Goal: Task Accomplishment & Management: Complete application form

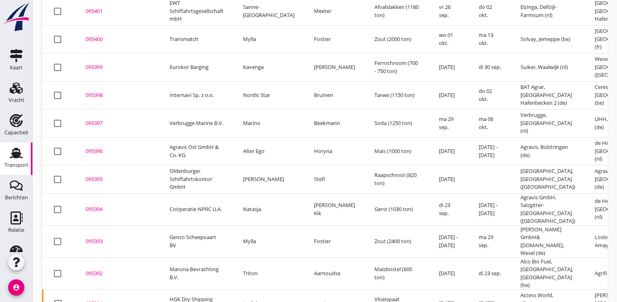
scroll to position [304, 0]
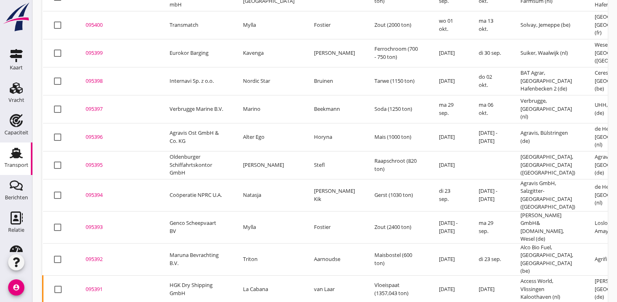
click at [99, 161] on div "095395" at bounding box center [118, 165] width 64 height 8
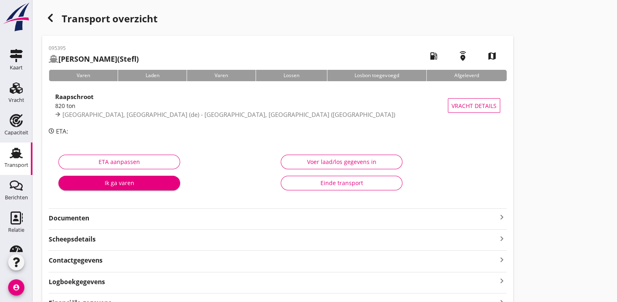
click at [118, 181] on div "Ik ga varen" at bounding box center [119, 182] width 109 height 9
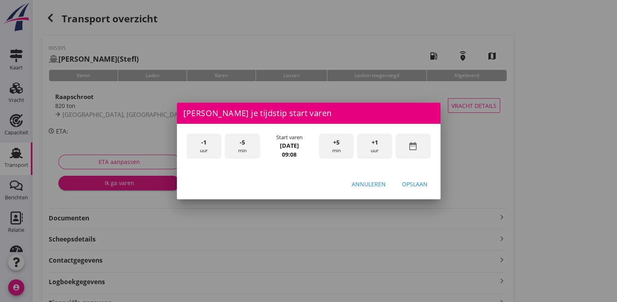
click at [407, 137] on div "date_range" at bounding box center [412, 146] width 35 height 26
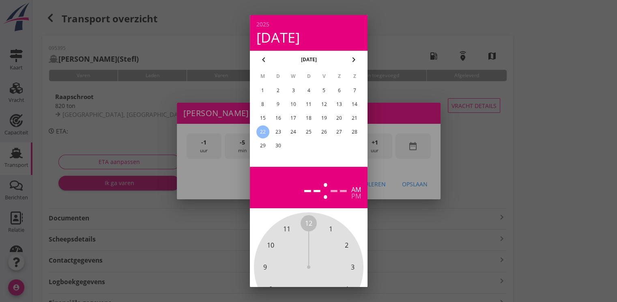
click at [308, 116] on div "18" at bounding box center [308, 118] width 13 height 13
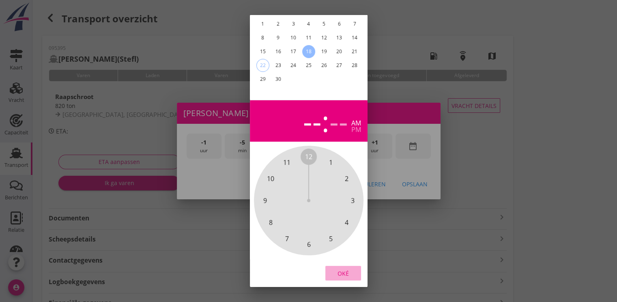
drag, startPoint x: 343, startPoint y: 269, endPoint x: 378, endPoint y: 211, distance: 67.5
click at [344, 269] on div "Oké" at bounding box center [343, 273] width 23 height 9
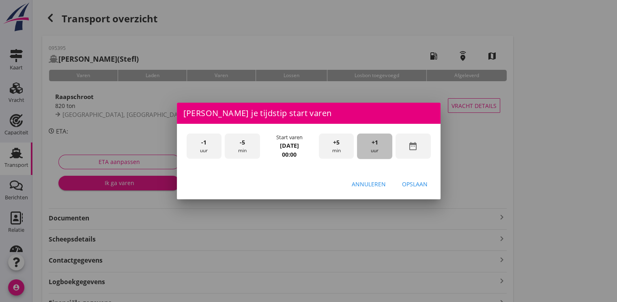
click at [372, 146] on span "+1" at bounding box center [374, 142] width 6 height 9
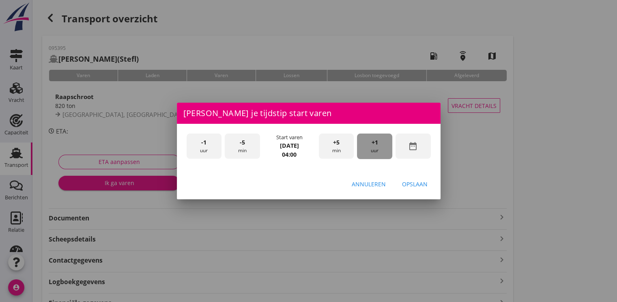
click at [372, 146] on span "+1" at bounding box center [374, 142] width 6 height 9
click at [410, 180] on div "Opslaan" at bounding box center [415, 184] width 26 height 9
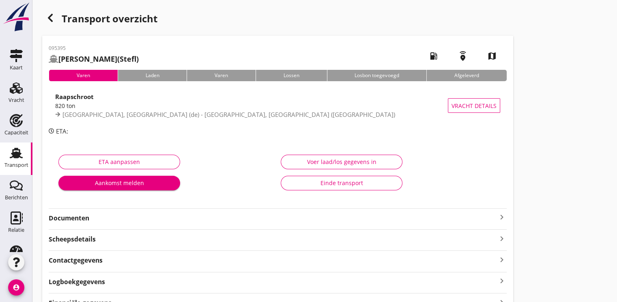
click at [133, 185] on div "Aankomst melden" at bounding box center [119, 182] width 109 height 9
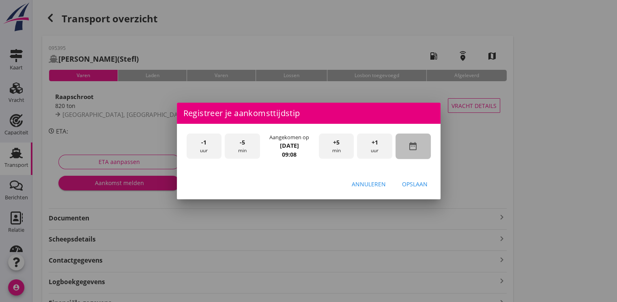
click at [420, 150] on div "date_range" at bounding box center [412, 146] width 35 height 26
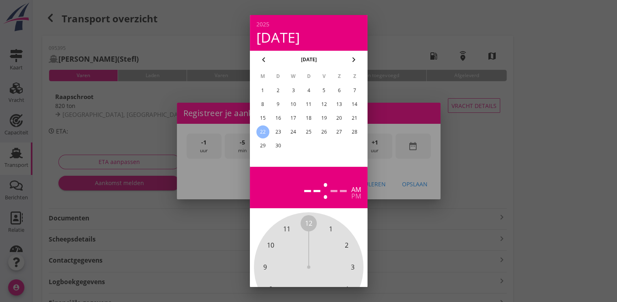
click at [307, 119] on div "18" at bounding box center [308, 118] width 13 height 13
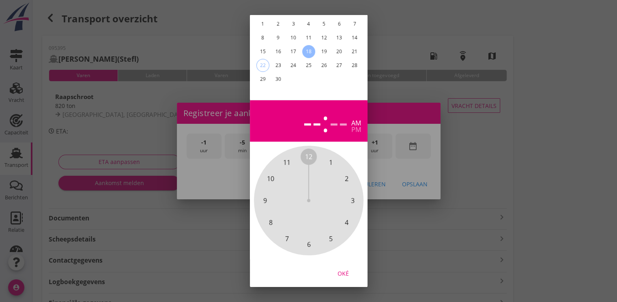
drag, startPoint x: 341, startPoint y: 267, endPoint x: 350, endPoint y: 216, distance: 51.7
click at [342, 269] on div "Oké" at bounding box center [343, 273] width 23 height 9
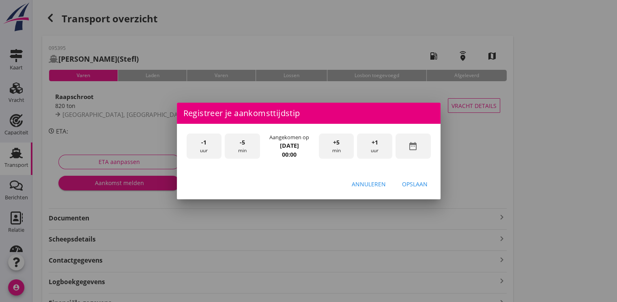
click at [372, 147] on div "+1 uur" at bounding box center [374, 146] width 35 height 26
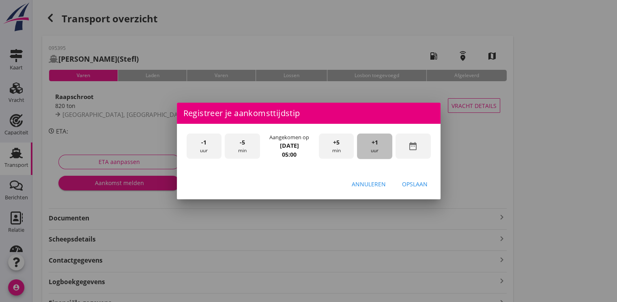
click at [372, 147] on div "+1 uur" at bounding box center [374, 146] width 35 height 26
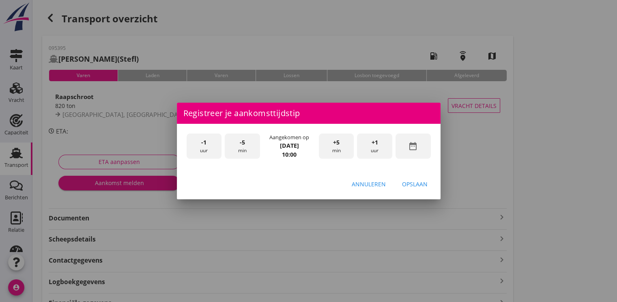
drag, startPoint x: 419, startPoint y: 183, endPoint x: 374, endPoint y: 160, distance: 50.8
click at [419, 182] on div "Opslaan" at bounding box center [415, 184] width 26 height 9
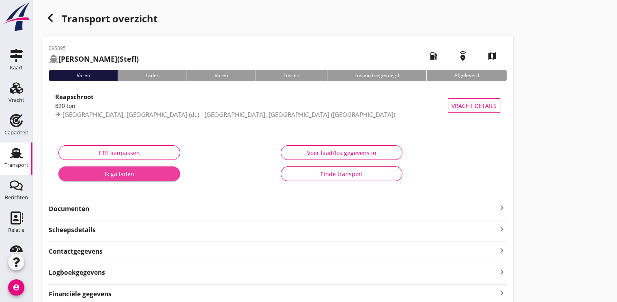
drag, startPoint x: 124, startPoint y: 178, endPoint x: 129, endPoint y: 175, distance: 5.8
click at [127, 176] on button "Ik ga laden" at bounding box center [119, 173] width 122 height 15
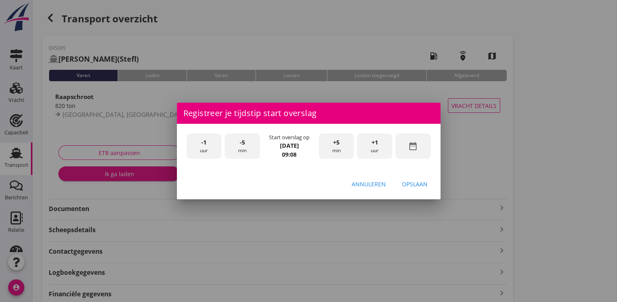
drag, startPoint x: 419, startPoint y: 150, endPoint x: 281, endPoint y: 59, distance: 165.7
click at [419, 150] on div "date_range" at bounding box center [412, 146] width 35 height 26
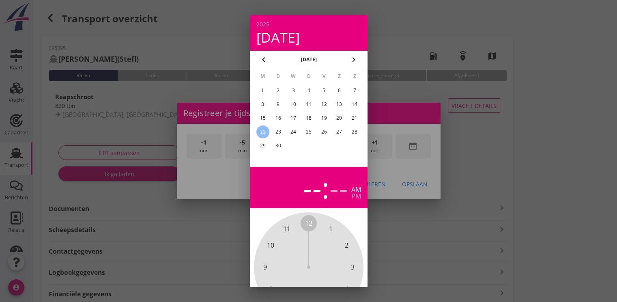
click at [323, 118] on div "19" at bounding box center [323, 118] width 13 height 13
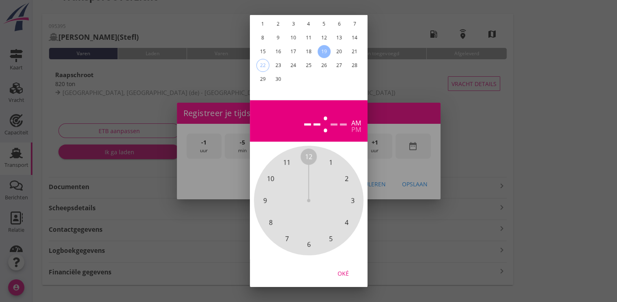
scroll to position [34, 0]
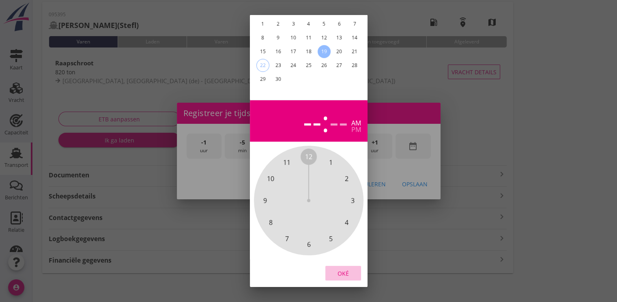
click at [342, 269] on div "Oké" at bounding box center [343, 273] width 23 height 9
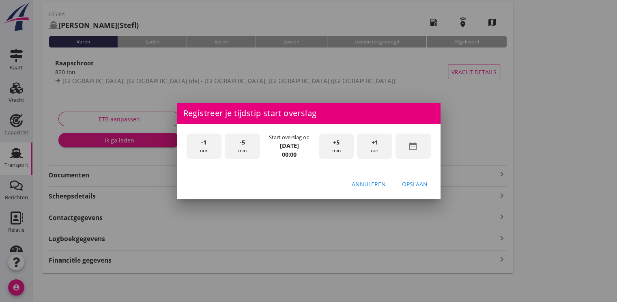
click at [377, 142] on span "+1" at bounding box center [374, 142] width 6 height 9
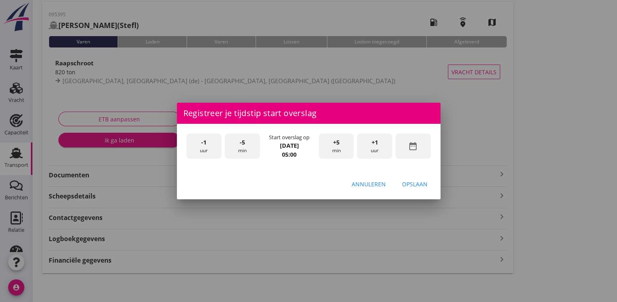
click at [377, 142] on span "+1" at bounding box center [374, 142] width 6 height 9
click at [414, 182] on div "Opslaan" at bounding box center [415, 184] width 26 height 9
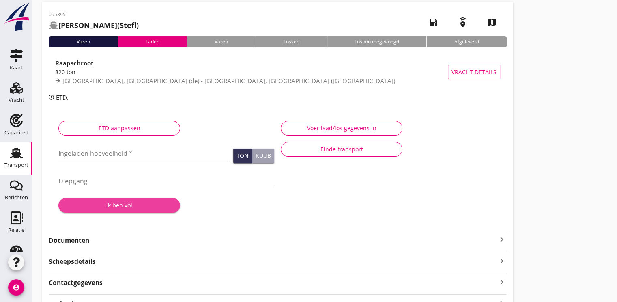
click at [117, 201] on div "Ik ben vol" at bounding box center [119, 205] width 109 height 9
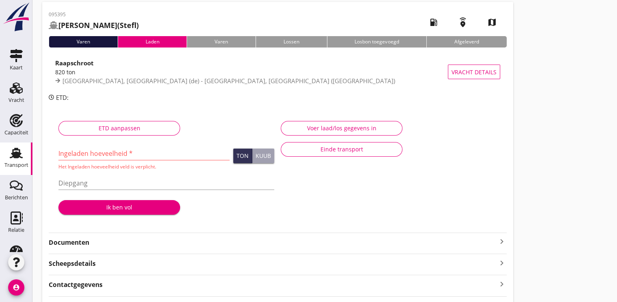
click at [104, 148] on input "Ingeladen hoeveelheid *" at bounding box center [143, 153] width 171 height 13
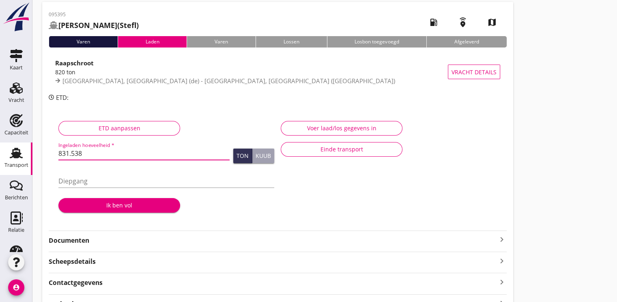
type input "831.538"
click at [140, 204] on div "Ik ben vol" at bounding box center [119, 205] width 109 height 9
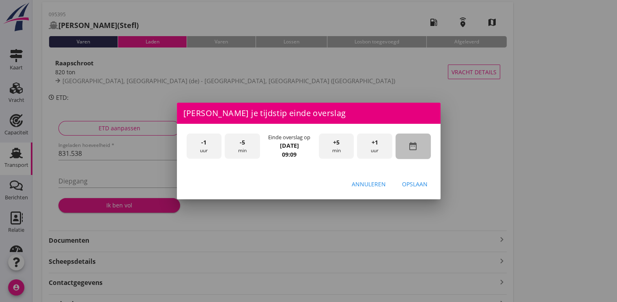
click at [416, 150] on icon "date_range" at bounding box center [413, 146] width 10 height 10
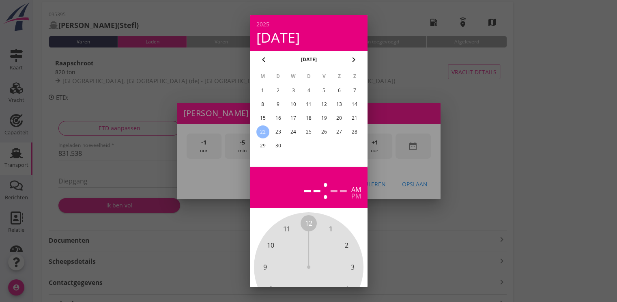
click at [327, 118] on div "19" at bounding box center [323, 118] width 13 height 13
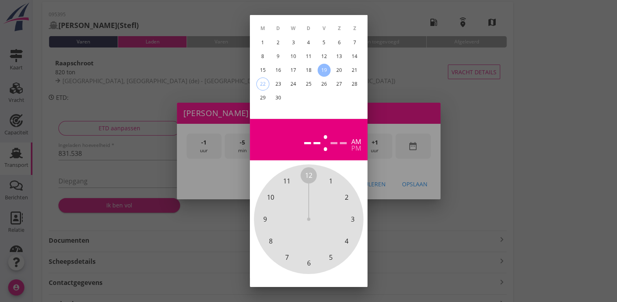
scroll to position [73, 0]
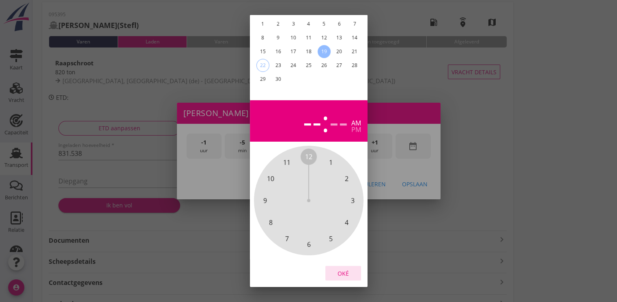
drag, startPoint x: 339, startPoint y: 266, endPoint x: 391, endPoint y: 191, distance: 90.8
click at [344, 266] on button "Oké" at bounding box center [343, 273] width 36 height 15
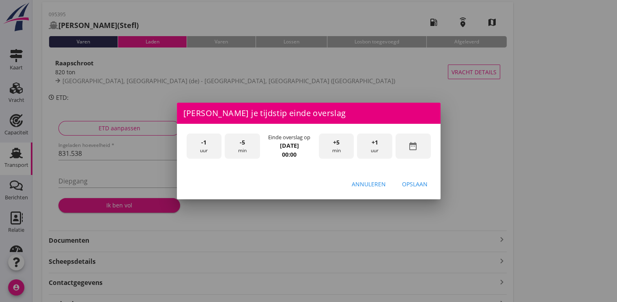
click at [374, 136] on div "+1 uur" at bounding box center [374, 146] width 35 height 26
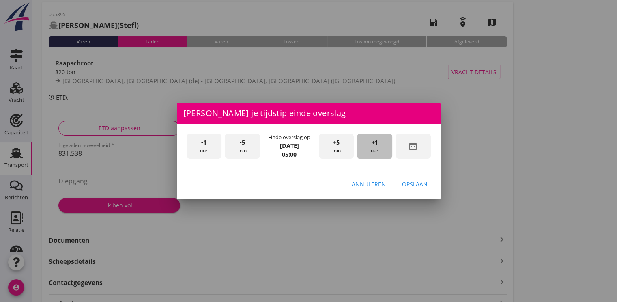
click at [374, 136] on div "+1 uur" at bounding box center [374, 146] width 35 height 26
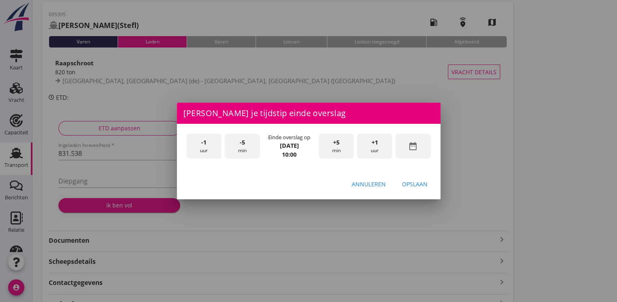
click at [374, 136] on div "+1 uur" at bounding box center [374, 146] width 35 height 26
click at [412, 183] on div "Opslaan" at bounding box center [415, 184] width 26 height 9
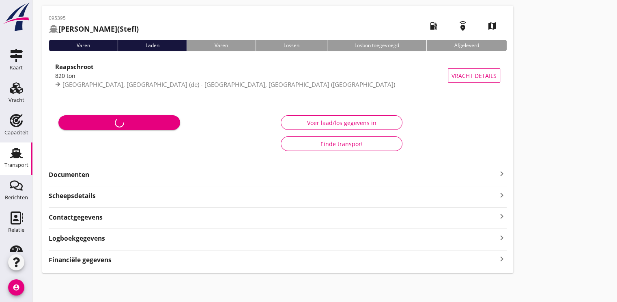
scroll to position [29, 0]
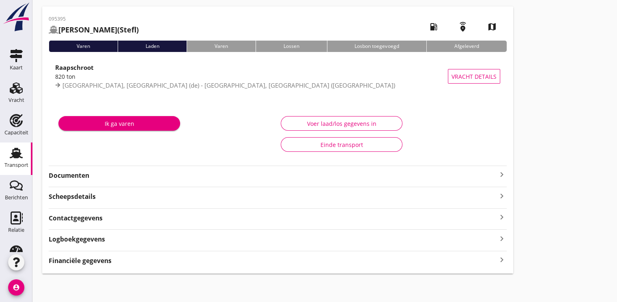
click at [137, 120] on div "Ik ga varen" at bounding box center [119, 123] width 109 height 9
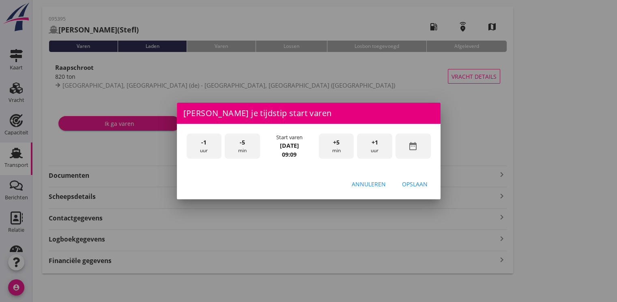
click at [408, 145] on icon "date_range" at bounding box center [413, 146] width 10 height 10
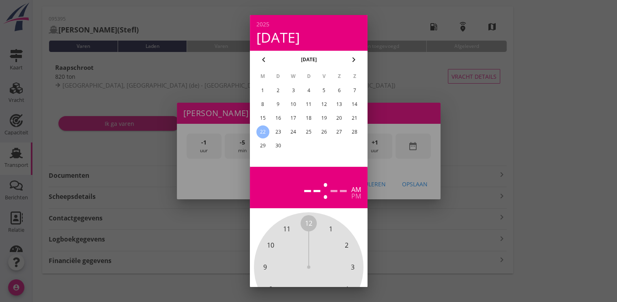
click at [340, 119] on div "20" at bounding box center [339, 118] width 13 height 13
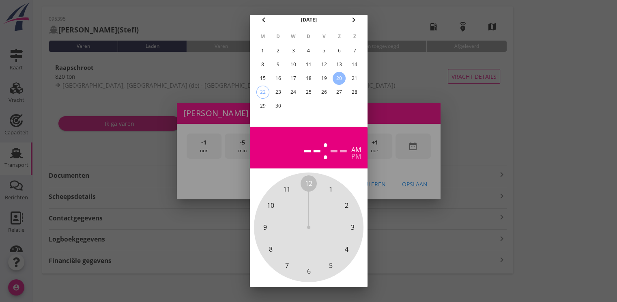
scroll to position [73, 0]
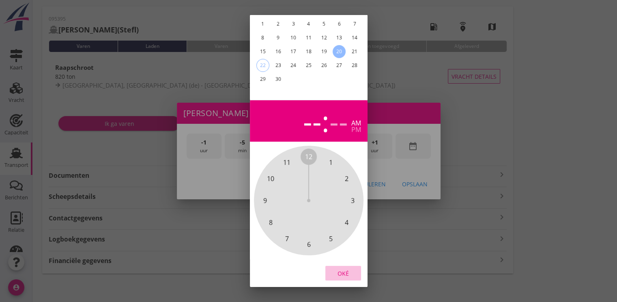
click at [348, 269] on div "Oké" at bounding box center [343, 273] width 23 height 9
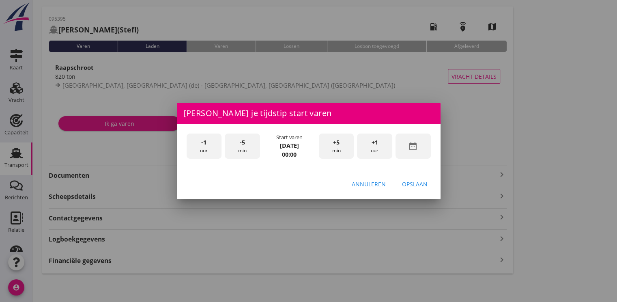
click at [375, 141] on span "+1" at bounding box center [374, 142] width 6 height 9
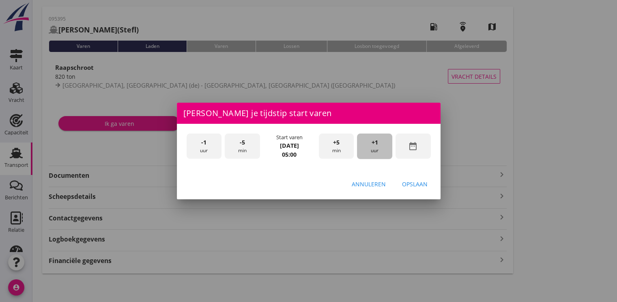
click at [375, 141] on span "+1" at bounding box center [374, 142] width 6 height 9
click at [411, 183] on div "Opslaan" at bounding box center [415, 184] width 26 height 9
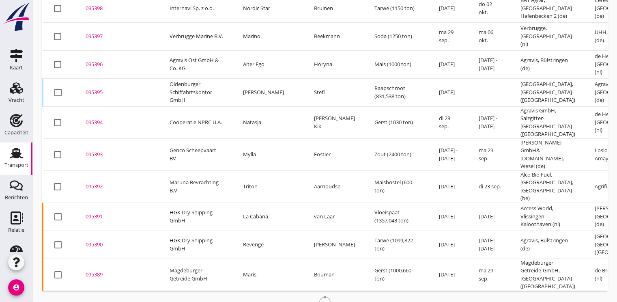
scroll to position [384, 0]
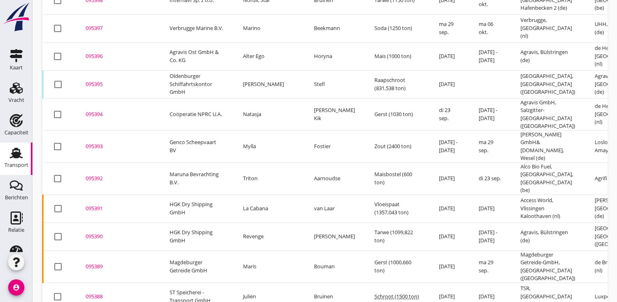
click at [98, 174] on div "095392" at bounding box center [118, 178] width 64 height 8
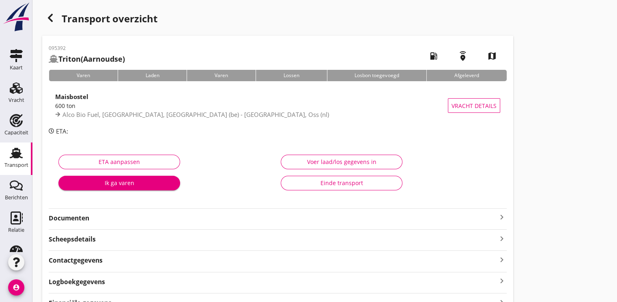
click at [120, 183] on div "Ik ga varen" at bounding box center [119, 182] width 109 height 9
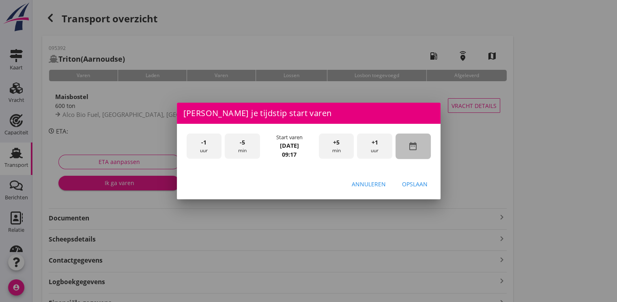
click at [412, 149] on icon "date_range" at bounding box center [413, 146] width 10 height 10
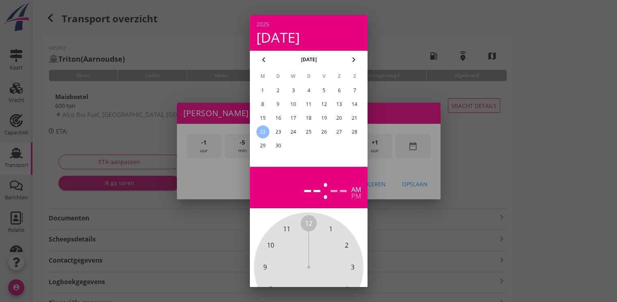
click at [338, 117] on div "20" at bounding box center [339, 118] width 13 height 13
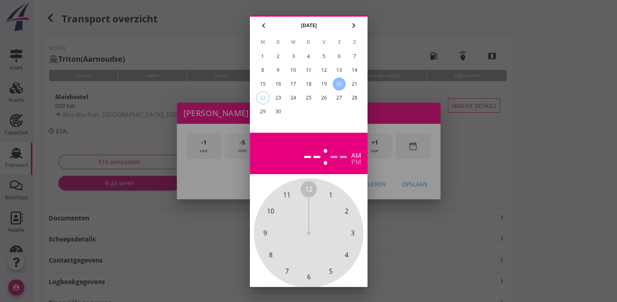
scroll to position [73, 0]
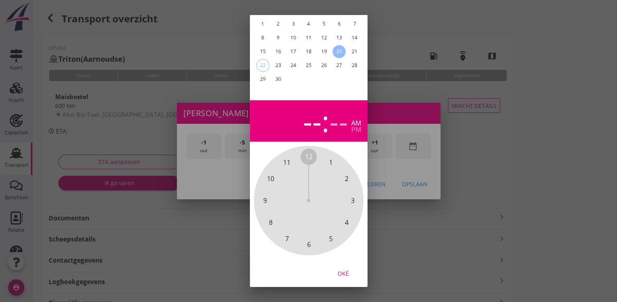
click at [346, 269] on div "Oké" at bounding box center [343, 273] width 23 height 9
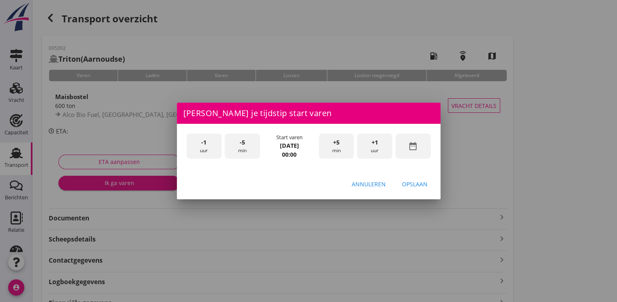
click at [382, 149] on div "+1 uur" at bounding box center [374, 146] width 35 height 26
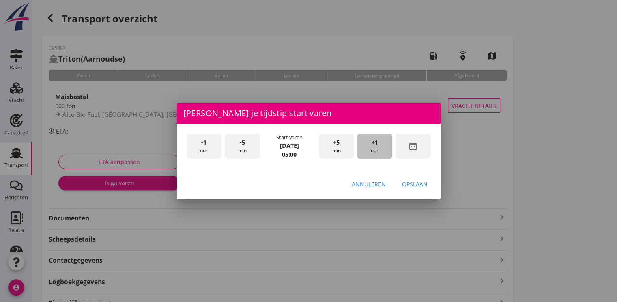
click at [382, 148] on div "+1 uur" at bounding box center [374, 146] width 35 height 26
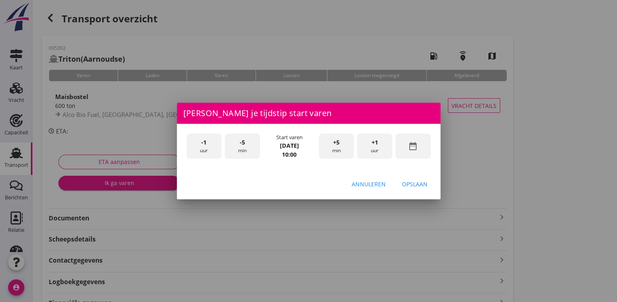
click at [423, 187] on div "Opslaan" at bounding box center [415, 184] width 26 height 9
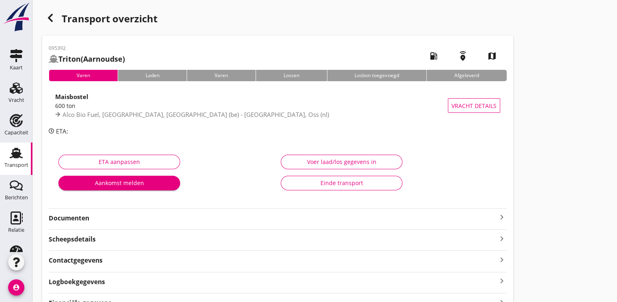
click at [133, 182] on div "Aankomst melden" at bounding box center [119, 182] width 109 height 9
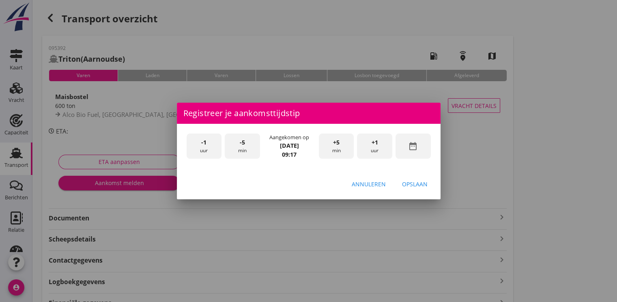
drag, startPoint x: 407, startPoint y: 142, endPoint x: 377, endPoint y: 122, distance: 36.3
click at [407, 141] on div "date_range" at bounding box center [412, 146] width 35 height 26
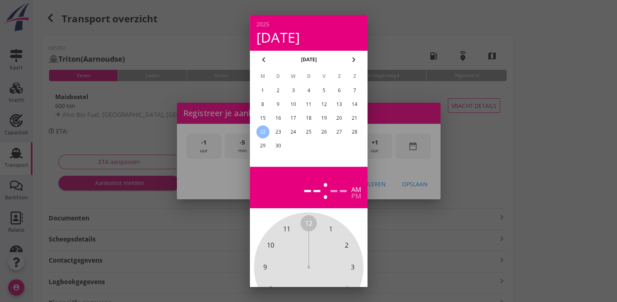
click at [336, 119] on div "20" at bounding box center [339, 118] width 13 height 13
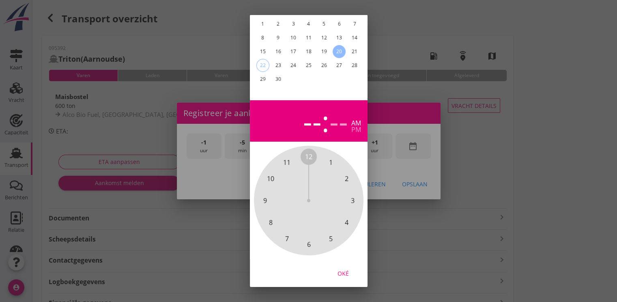
click at [346, 269] on div "Oké" at bounding box center [343, 273] width 23 height 9
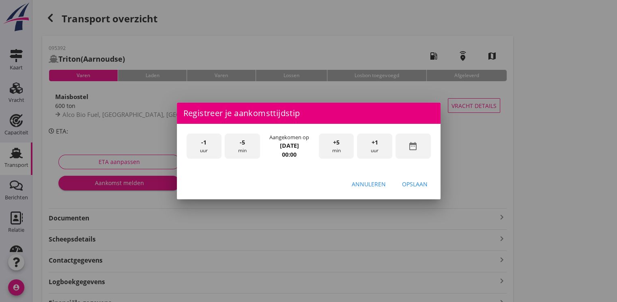
click at [371, 143] on span "+1" at bounding box center [374, 142] width 6 height 9
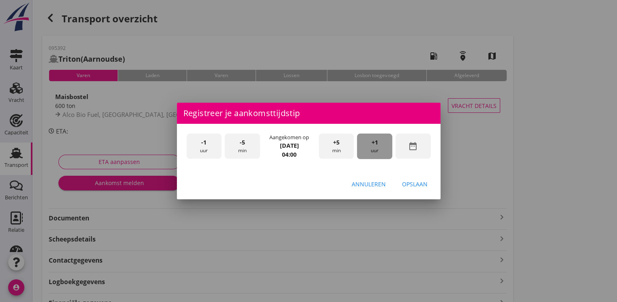
click at [371, 143] on span "+1" at bounding box center [374, 142] width 6 height 9
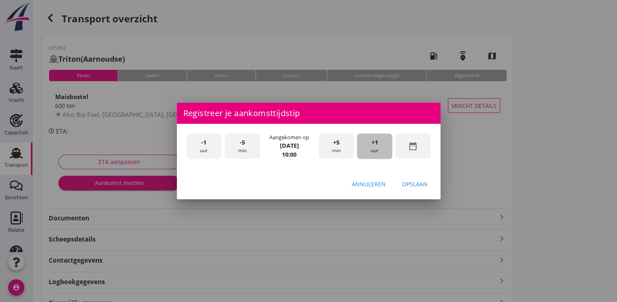
click at [371, 143] on span "+1" at bounding box center [374, 142] width 6 height 9
drag, startPoint x: 415, startPoint y: 185, endPoint x: 414, endPoint y: 181, distance: 4.4
click at [414, 185] on div "Opslaan" at bounding box center [415, 184] width 26 height 9
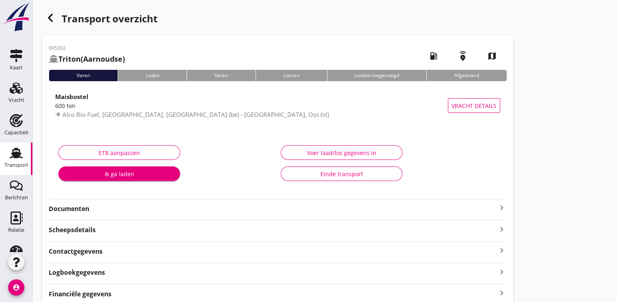
click at [137, 174] on div "Ik ga laden" at bounding box center [119, 174] width 109 height 9
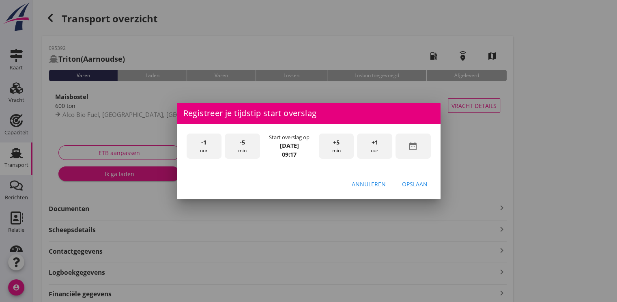
click at [420, 142] on div "date_range" at bounding box center [412, 146] width 35 height 26
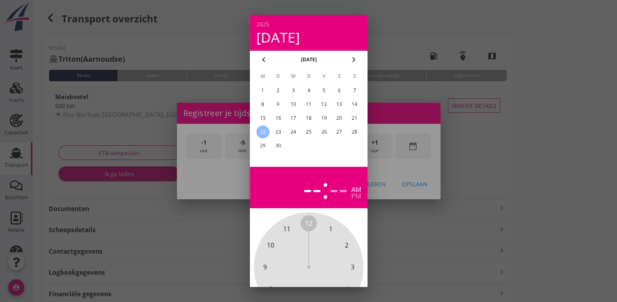
click at [352, 117] on div "21" at bounding box center [354, 118] width 13 height 13
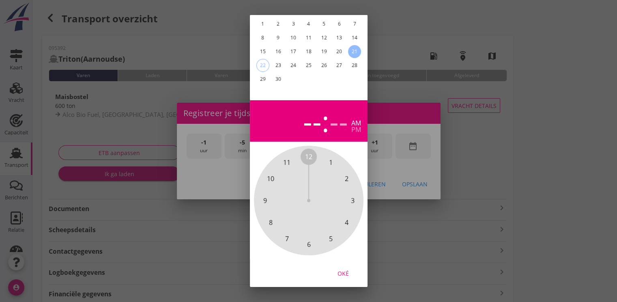
click at [355, 266] on button "Oké" at bounding box center [343, 273] width 36 height 15
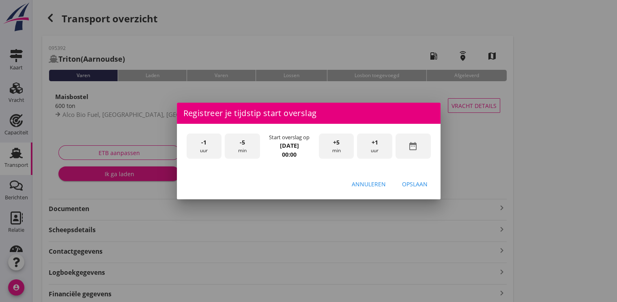
click at [371, 145] on div "+1 uur" at bounding box center [374, 146] width 35 height 26
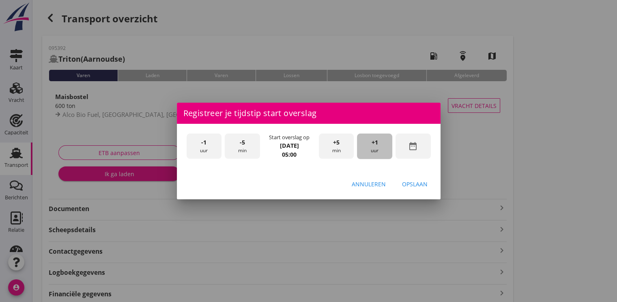
click at [371, 145] on div "+1 uur" at bounding box center [374, 146] width 35 height 26
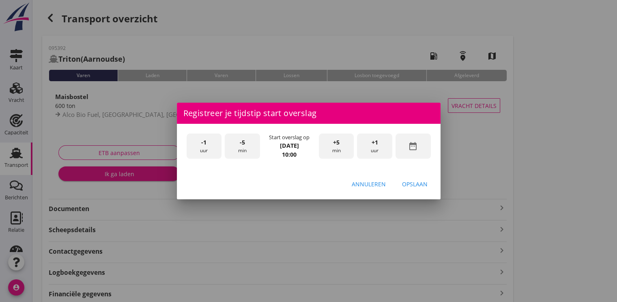
click at [433, 183] on button "Opslaan" at bounding box center [414, 183] width 39 height 15
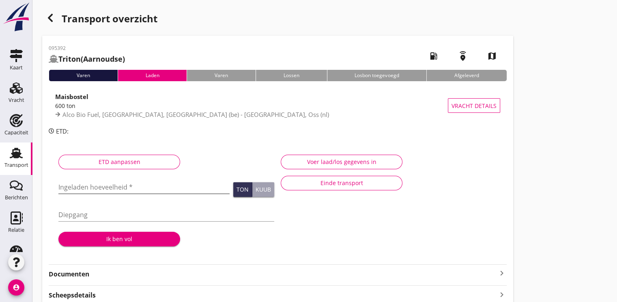
click at [84, 185] on input "Ingeladen hoeveelheid *" at bounding box center [143, 186] width 171 height 13
type input "608.000"
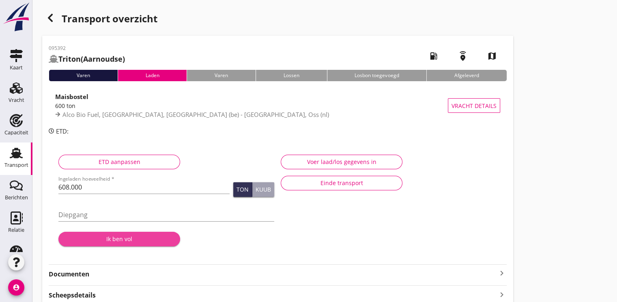
click at [118, 242] on div "Ik ben vol" at bounding box center [119, 238] width 109 height 9
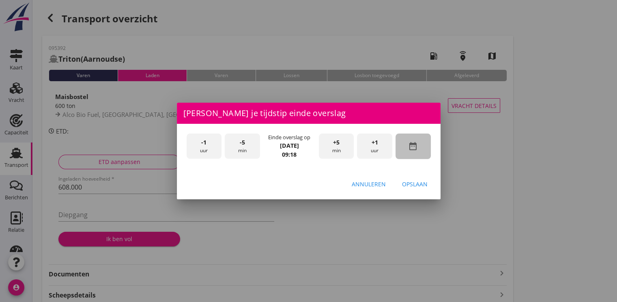
click at [411, 146] on icon "date_range" at bounding box center [413, 146] width 10 height 10
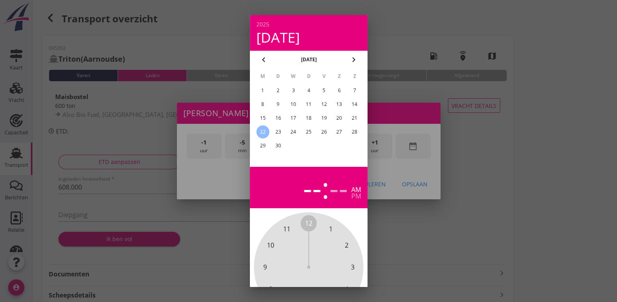
click at [358, 118] on div "21" at bounding box center [354, 118] width 13 height 13
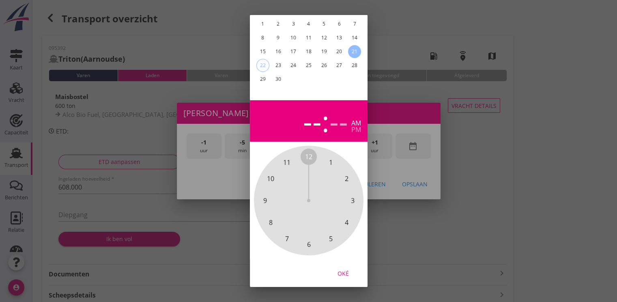
click at [351, 269] on div "Oké" at bounding box center [343, 273] width 23 height 9
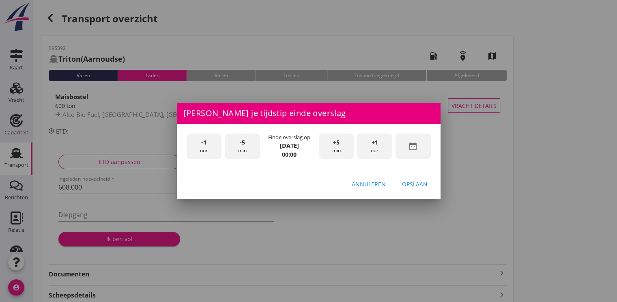
click at [376, 141] on span "+1" at bounding box center [374, 142] width 6 height 9
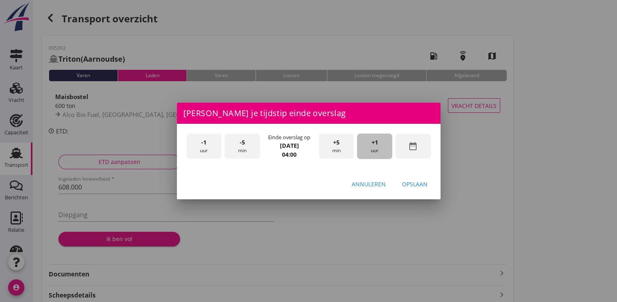
click at [376, 141] on span "+1" at bounding box center [374, 142] width 6 height 9
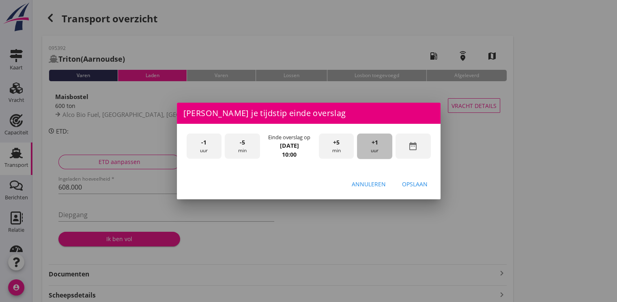
click at [376, 141] on span "+1" at bounding box center [374, 142] width 6 height 9
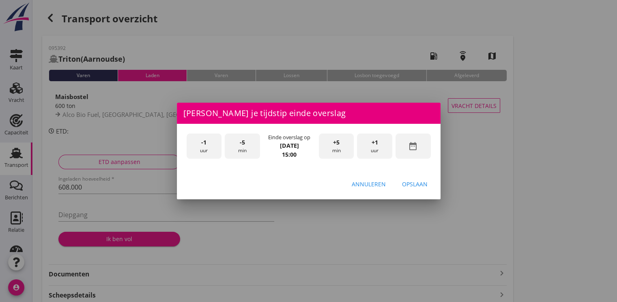
click at [414, 187] on div "Opslaan" at bounding box center [415, 184] width 26 height 9
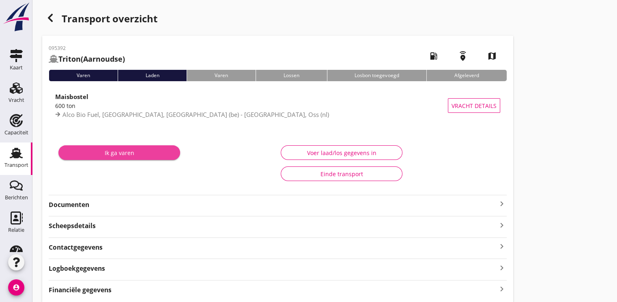
click at [110, 155] on div "Ik ga varen" at bounding box center [119, 152] width 109 height 9
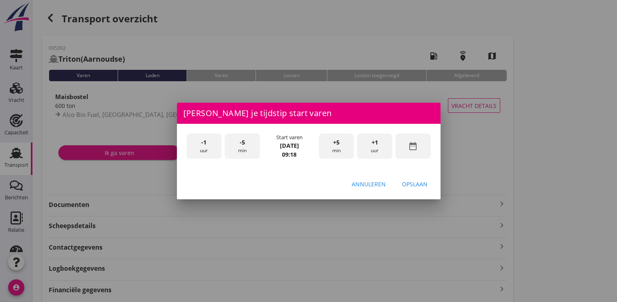
click at [410, 146] on icon "date_range" at bounding box center [413, 146] width 10 height 10
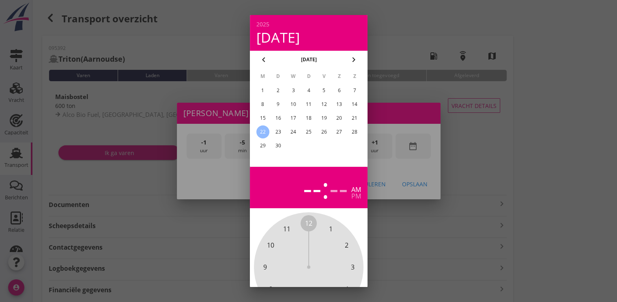
click at [348, 117] on div "21" at bounding box center [354, 118] width 13 height 13
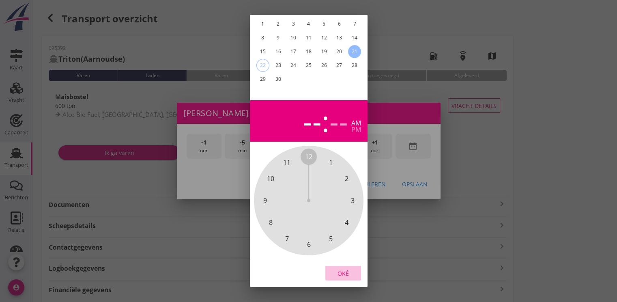
drag, startPoint x: 349, startPoint y: 268, endPoint x: 373, endPoint y: 172, distance: 99.2
click at [349, 269] on div "Oké" at bounding box center [343, 273] width 23 height 9
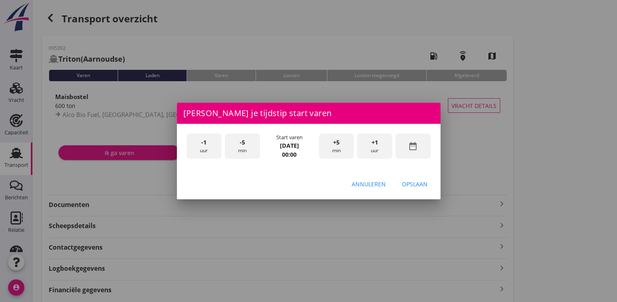
click at [386, 142] on div "+1 uur" at bounding box center [374, 146] width 35 height 26
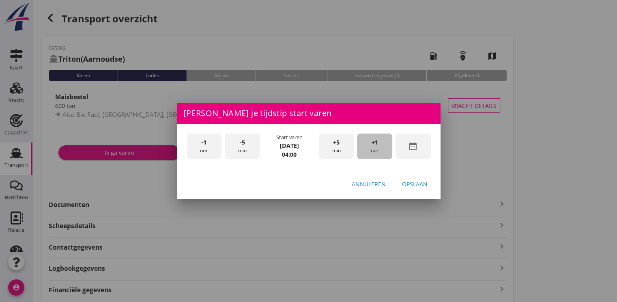
click at [386, 142] on div "+1 uur" at bounding box center [374, 146] width 35 height 26
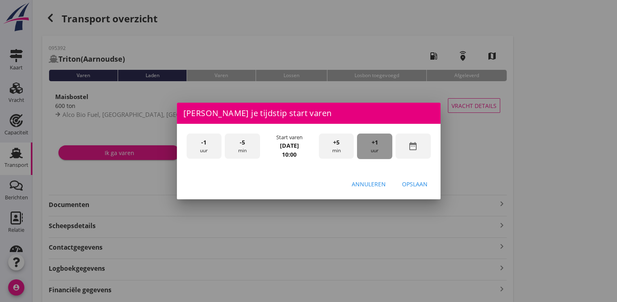
click at [386, 142] on div "+1 uur" at bounding box center [374, 146] width 35 height 26
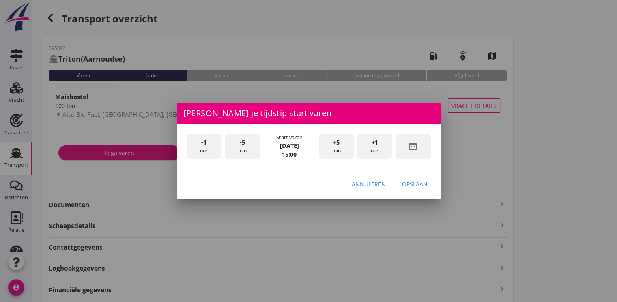
click at [386, 142] on div "+1 uur" at bounding box center [374, 146] width 35 height 26
click at [414, 181] on div "Opslaan" at bounding box center [415, 184] width 26 height 9
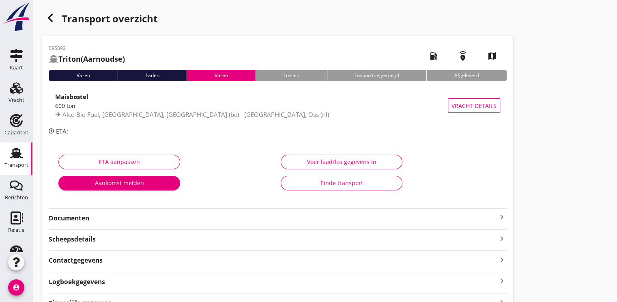
click at [84, 218] on strong "Documenten" at bounding box center [273, 217] width 448 height 9
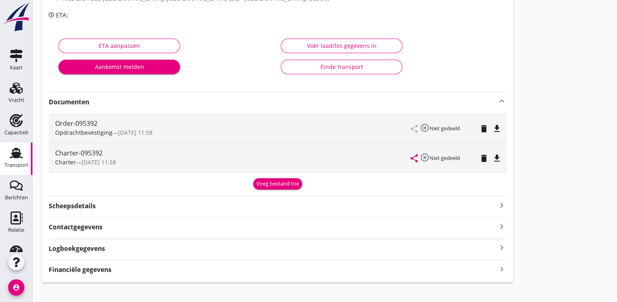
scroll to position [125, 0]
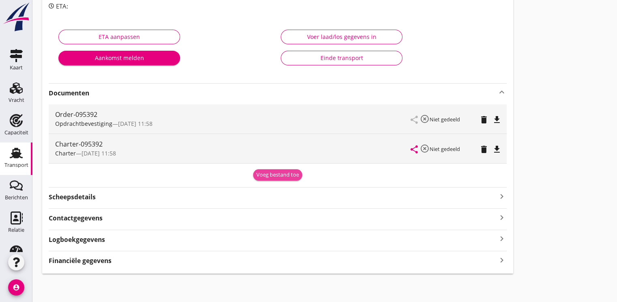
click at [273, 175] on div "Voeg bestand toe" at bounding box center [277, 175] width 43 height 8
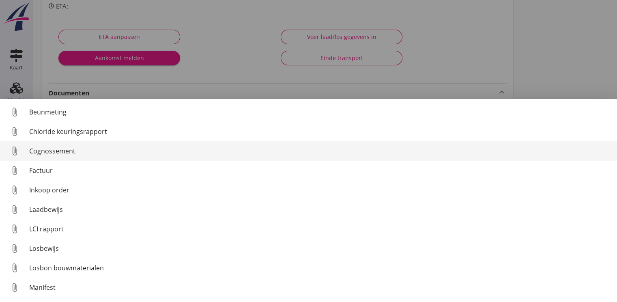
click at [71, 155] on div "Cognossement" at bounding box center [319, 151] width 581 height 10
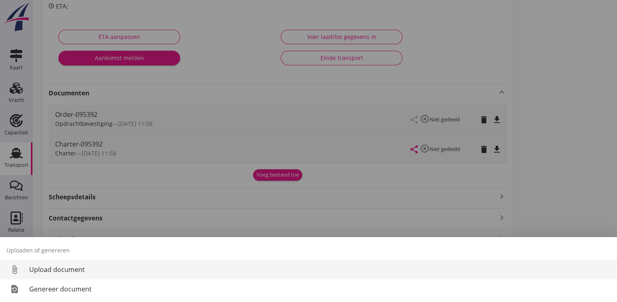
click at [63, 271] on div "Upload document" at bounding box center [319, 269] width 581 height 10
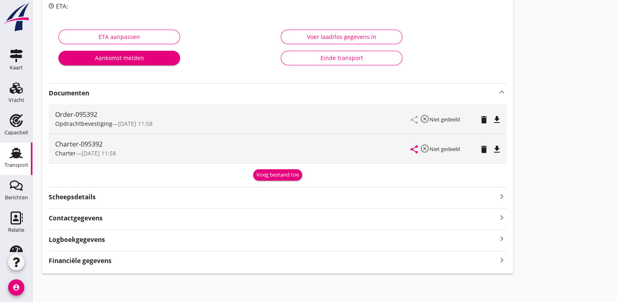
click at [13, 162] on div "Transport" at bounding box center [16, 164] width 24 height 5
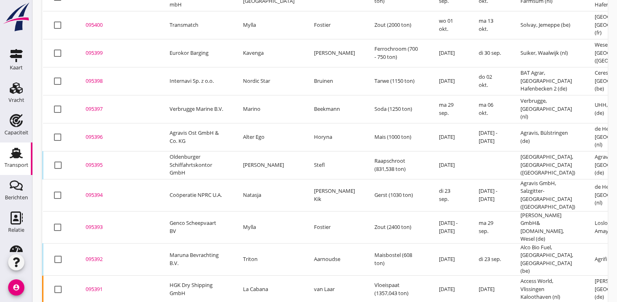
scroll to position [344, 0]
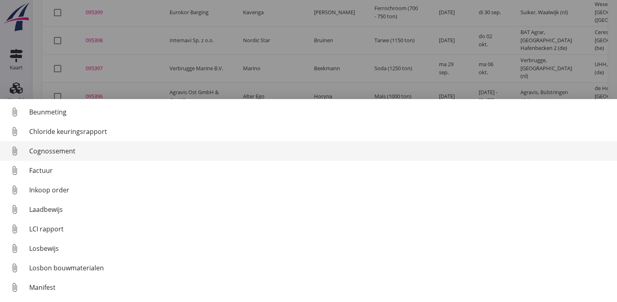
click at [71, 146] on div "Cognossement" at bounding box center [319, 151] width 581 height 10
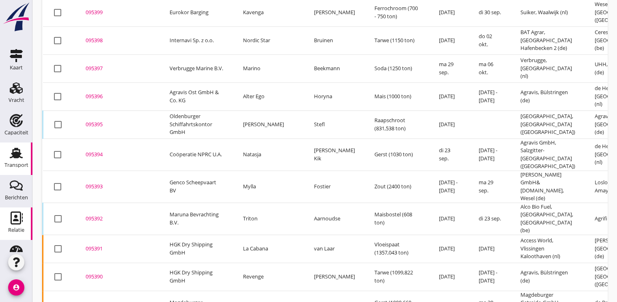
click at [20, 227] on div "Relatie" at bounding box center [16, 229] width 16 height 5
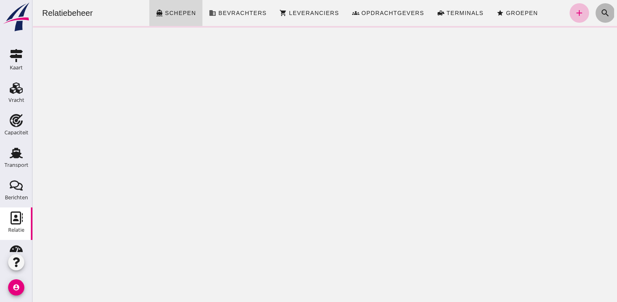
click at [600, 9] on icon "search" at bounding box center [605, 13] width 10 height 10
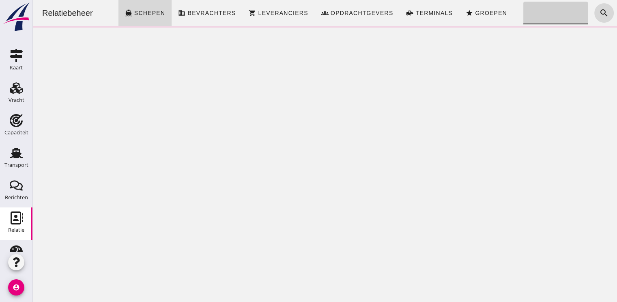
click at [523, 12] on input "Zoeken..." at bounding box center [553, 13] width 60 height 23
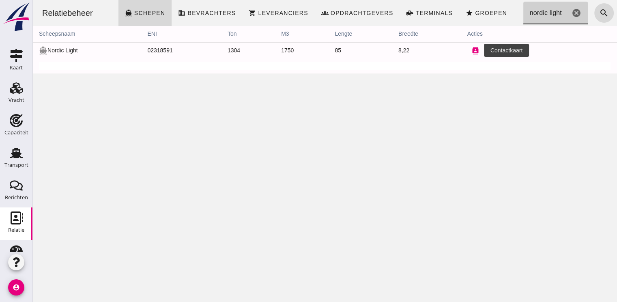
type input "nordic light"
click at [472, 49] on icon "contacts" at bounding box center [475, 50] width 7 height 7
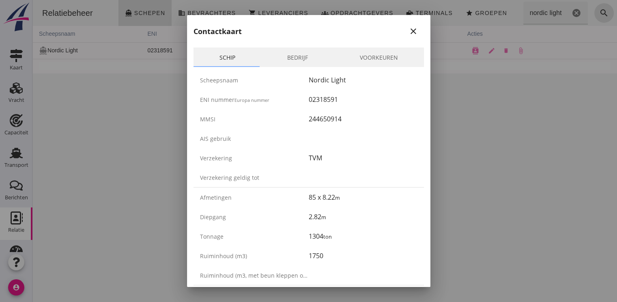
click at [303, 59] on link "Bedrijf" at bounding box center [297, 56] width 73 height 19
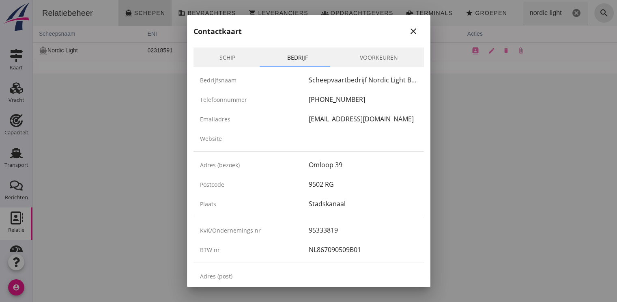
click at [380, 59] on link "Voorkeuren" at bounding box center [379, 56] width 90 height 19
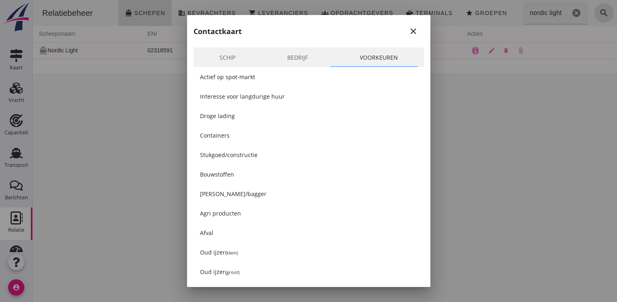
click at [524, 150] on div at bounding box center [308, 151] width 617 height 302
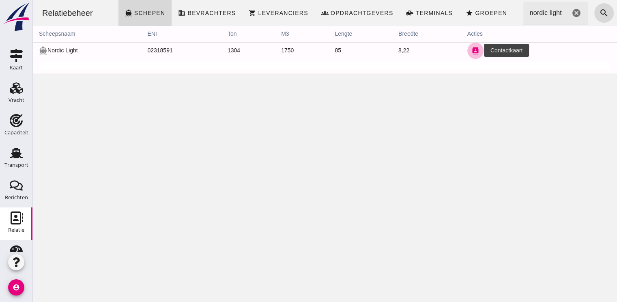
click at [472, 50] on icon "contacts" at bounding box center [475, 50] width 7 height 7
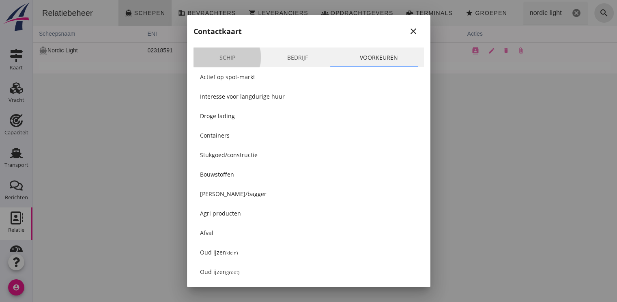
click at [226, 60] on link "Schip" at bounding box center [227, 56] width 68 height 19
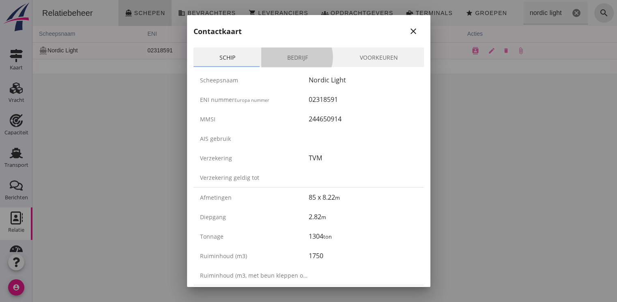
click at [290, 54] on link "Bedrijf" at bounding box center [297, 56] width 73 height 19
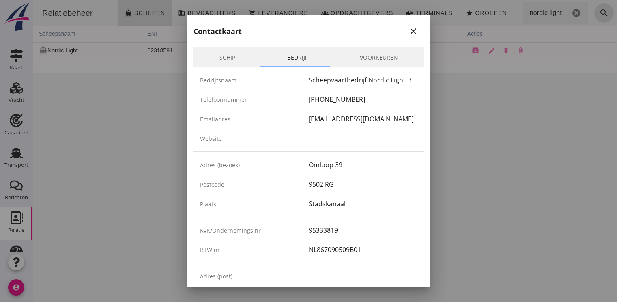
click at [410, 32] on icon "close" at bounding box center [413, 31] width 10 height 10
